Goal: Check status: Check status

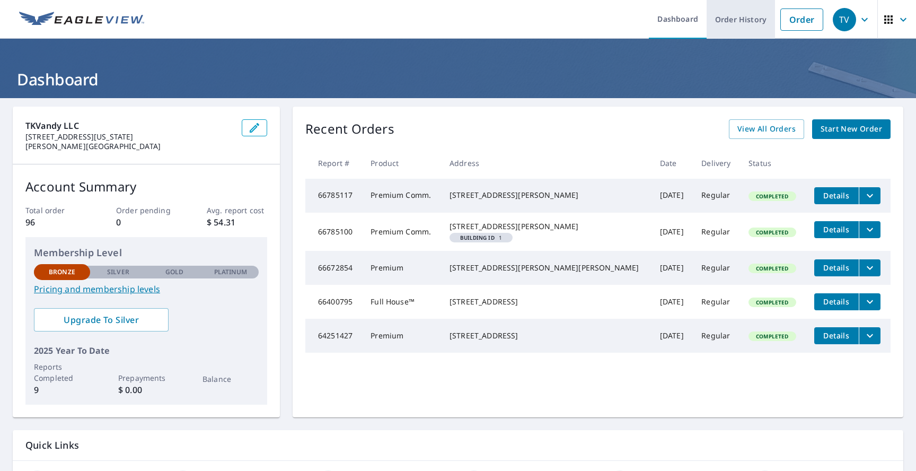
click at [726, 20] on link "Order History" at bounding box center [741, 19] width 68 height 39
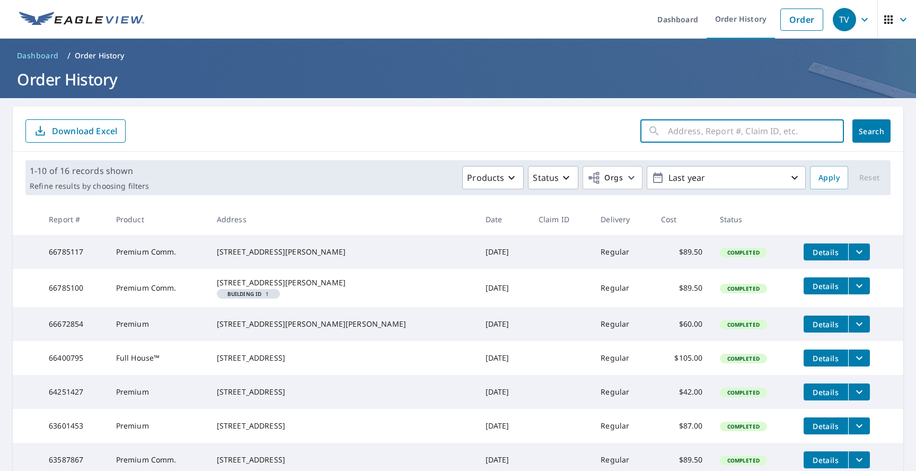
click at [739, 133] on input "text" at bounding box center [756, 131] width 176 height 30
type input "seaclusion"
click button "Search" at bounding box center [872, 130] width 38 height 23
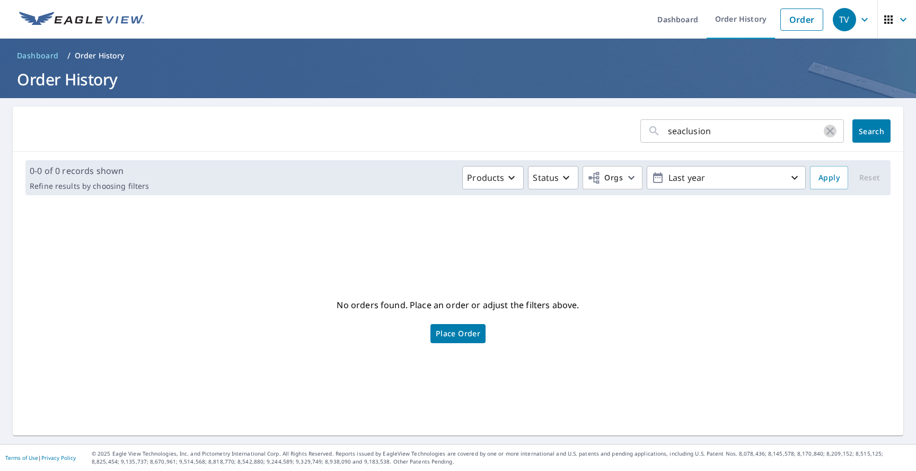
click at [827, 131] on icon "button" at bounding box center [830, 131] width 13 height 13
